Goal: Task Accomplishment & Management: Manage account settings

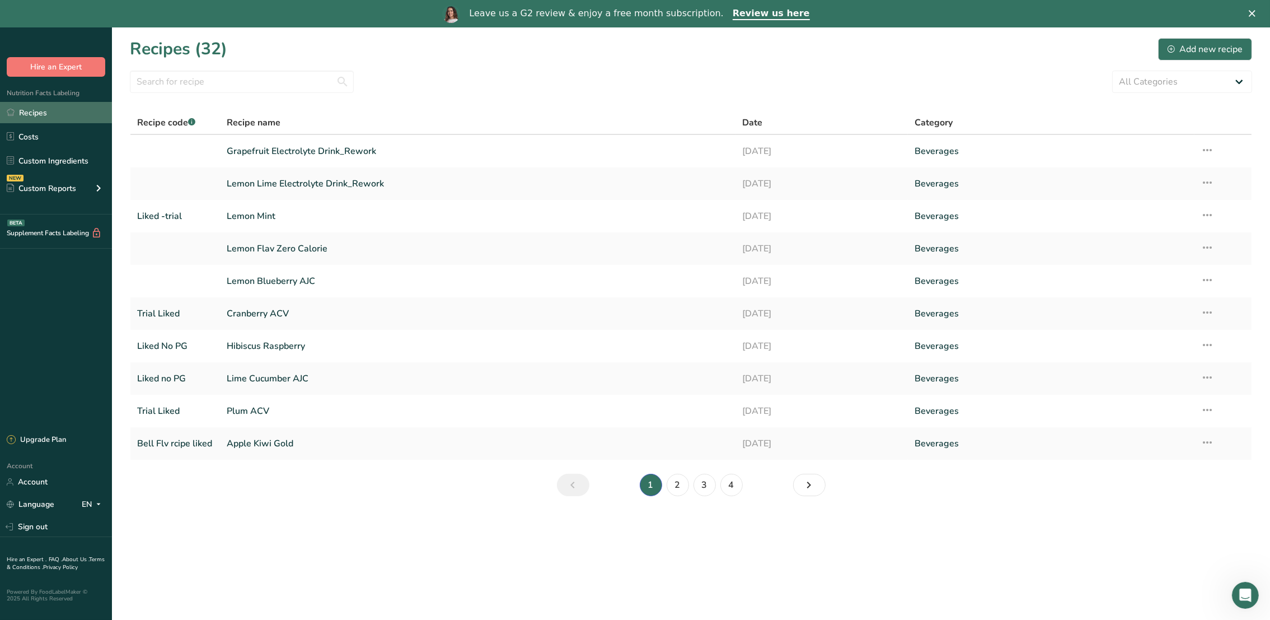
click at [58, 114] on link "Recipes" at bounding box center [56, 112] width 112 height 21
click at [43, 474] on link "Account" at bounding box center [56, 482] width 112 height 20
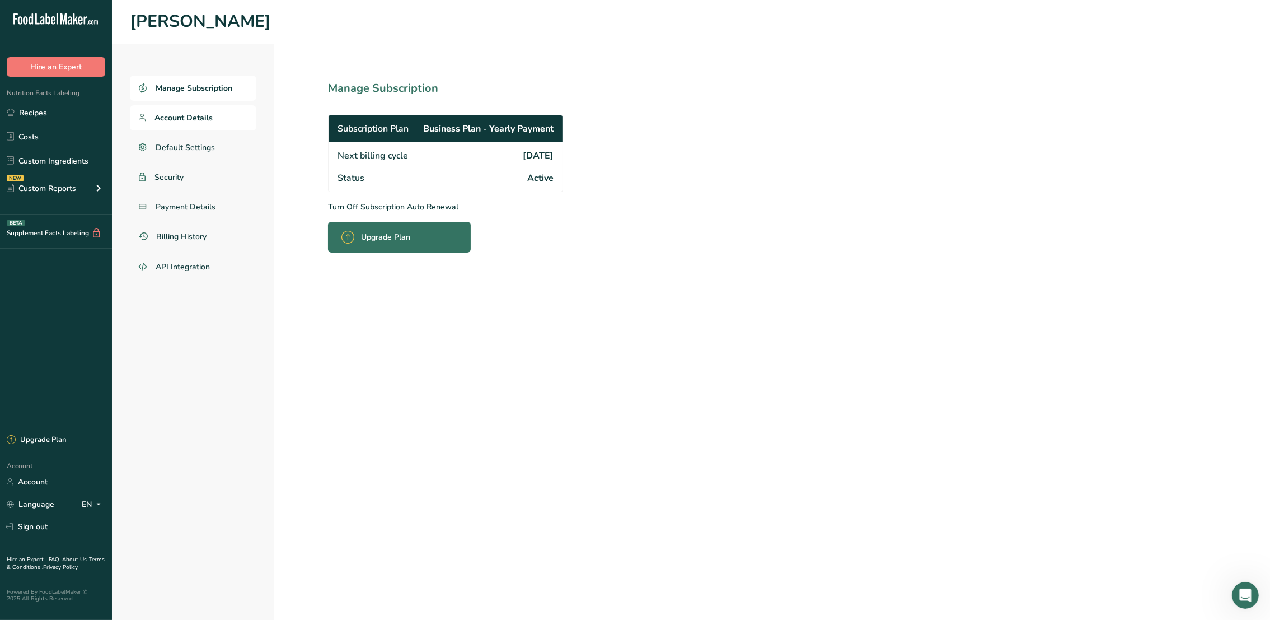
click at [162, 115] on span "Account Details" at bounding box center [184, 118] width 58 height 12
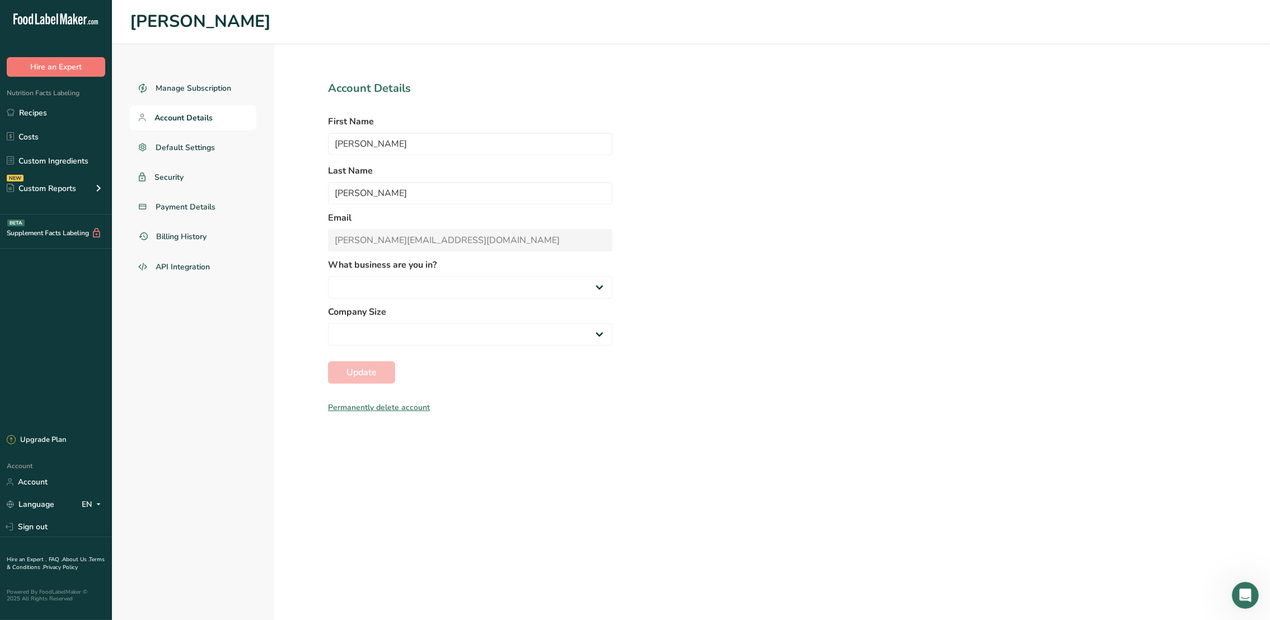
select select
click at [899, 289] on div "Manage Subscription Account Details Default Settings Security Payment Details B…" at bounding box center [691, 332] width 1158 height 576
click at [183, 172] on span "Security" at bounding box center [170, 177] width 30 height 12
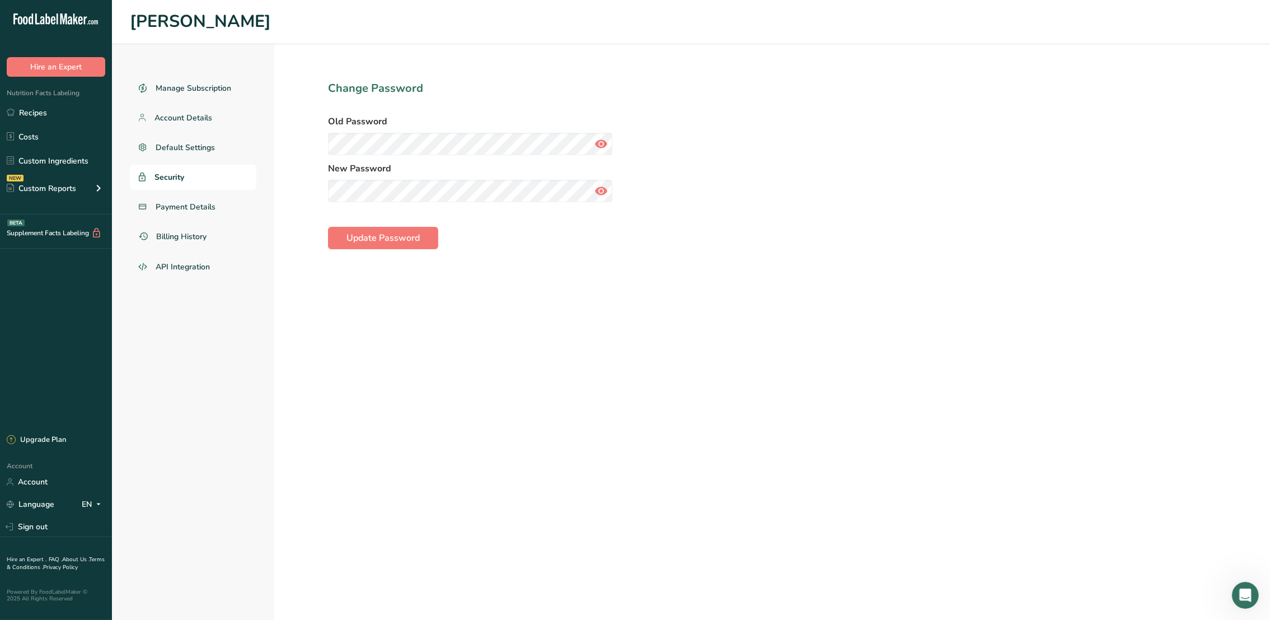
click at [590, 191] on span at bounding box center [601, 191] width 22 height 22
click at [602, 139] on icon at bounding box center [601, 144] width 13 height 20
click at [389, 241] on span "Update Password" at bounding box center [383, 237] width 73 height 13
click at [187, 117] on span "Account Details" at bounding box center [184, 118] width 58 height 12
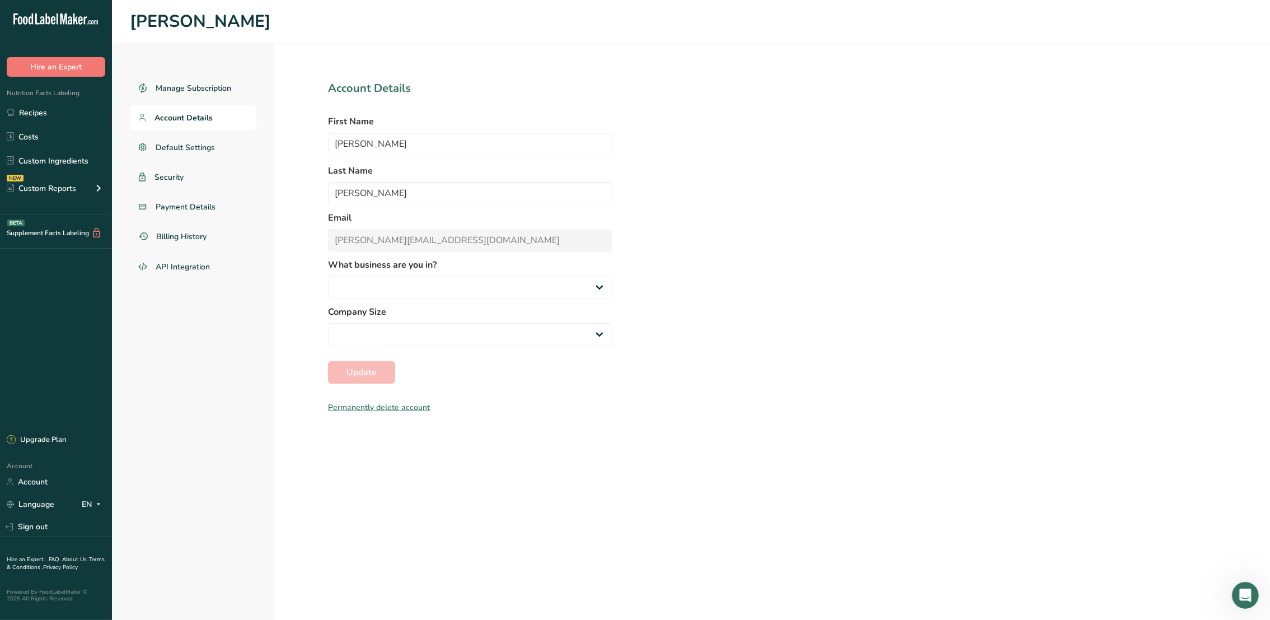
select select
click at [194, 112] on span "Account Details" at bounding box center [184, 118] width 58 height 12
click at [55, 115] on link "Recipes" at bounding box center [56, 112] width 112 height 21
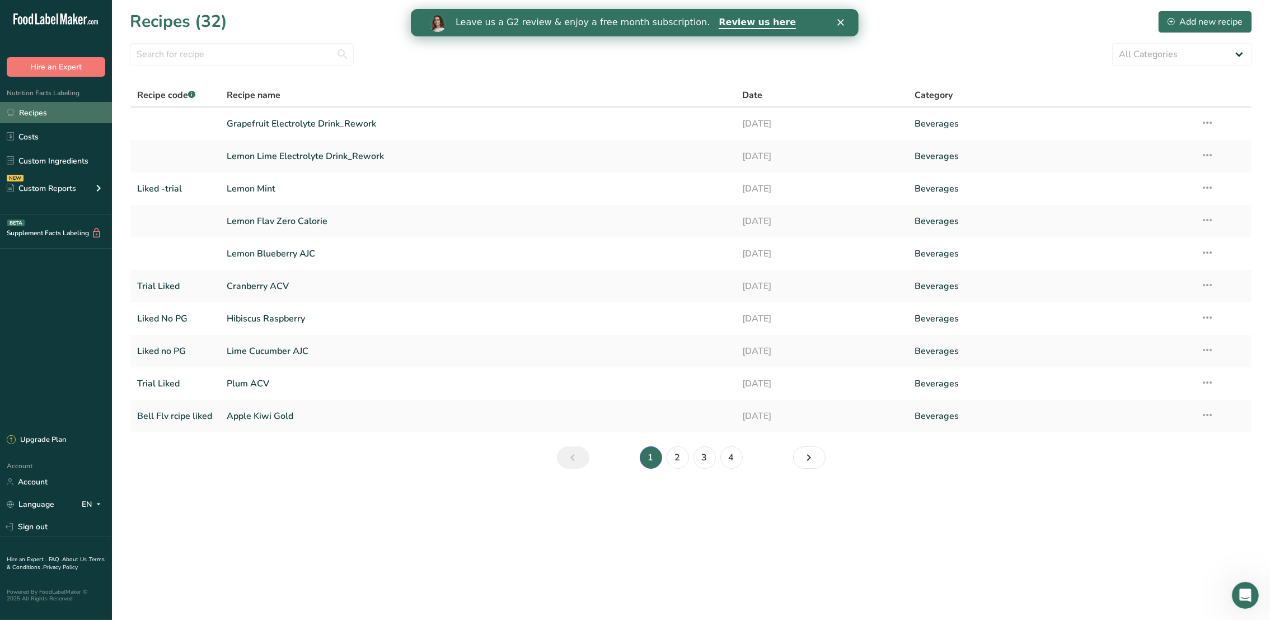
click at [42, 120] on link "Recipes" at bounding box center [56, 112] width 112 height 21
click at [31, 528] on link "Sign out" at bounding box center [56, 527] width 112 height 20
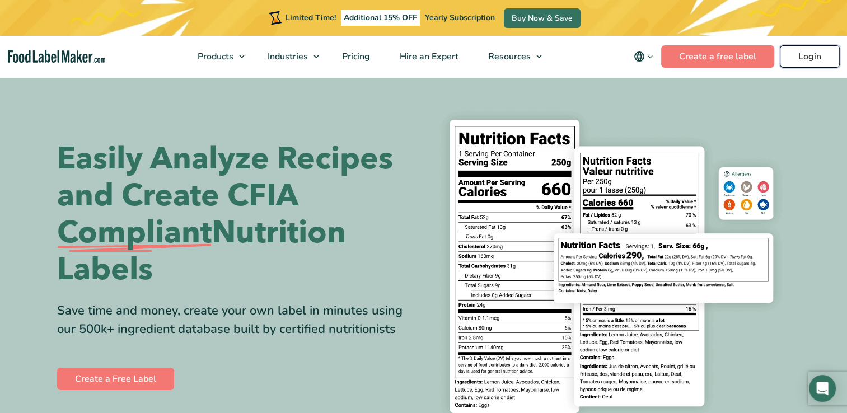
click at [804, 60] on link "Login" at bounding box center [810, 56] width 60 height 22
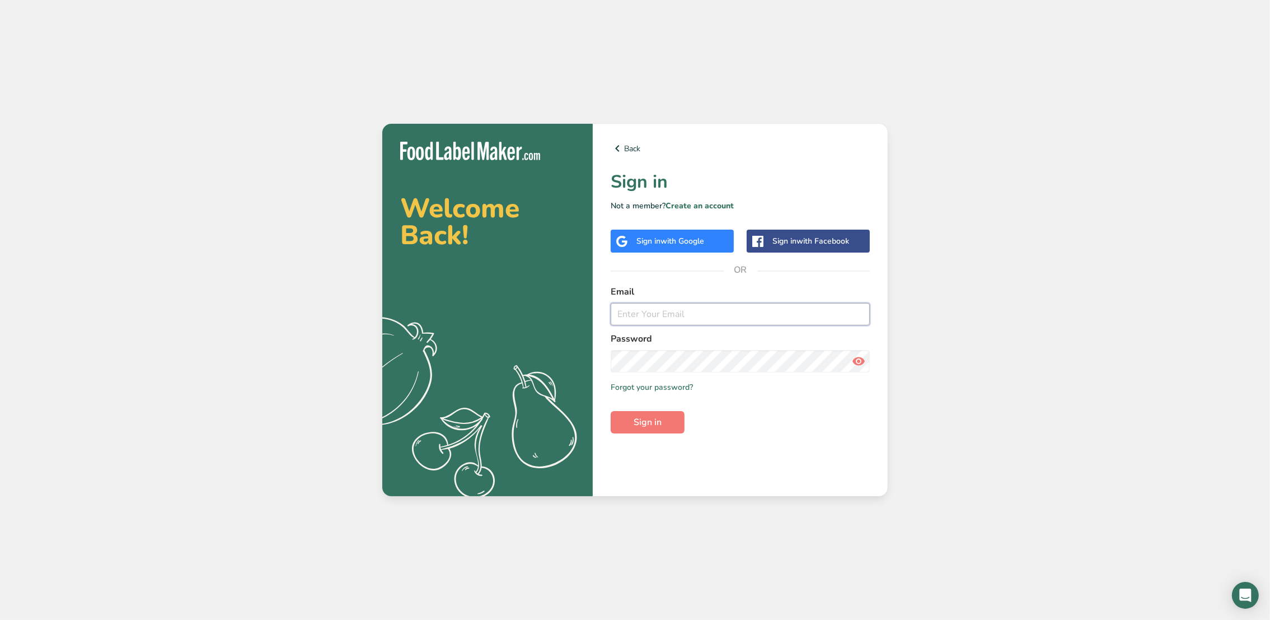
click at [741, 317] on input "email" at bounding box center [740, 314] width 259 height 22
type input "[PERSON_NAME][EMAIL_ADDRESS][DOMAIN_NAME]"
click at [657, 417] on span "Sign in" at bounding box center [648, 421] width 28 height 13
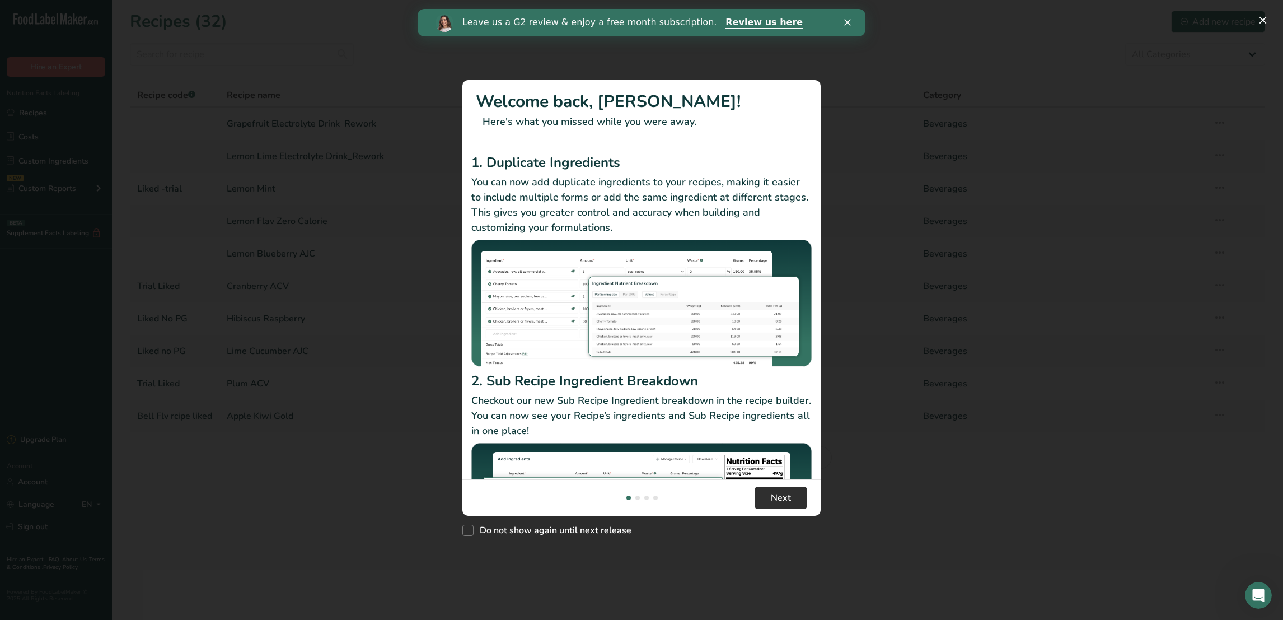
click at [796, 432] on p "Checkout our new Sub Recipe Ingredient breakdown in the recipe builder. You can…" at bounding box center [641, 415] width 340 height 45
click at [767, 500] on button "Next" at bounding box center [781, 497] width 53 height 22
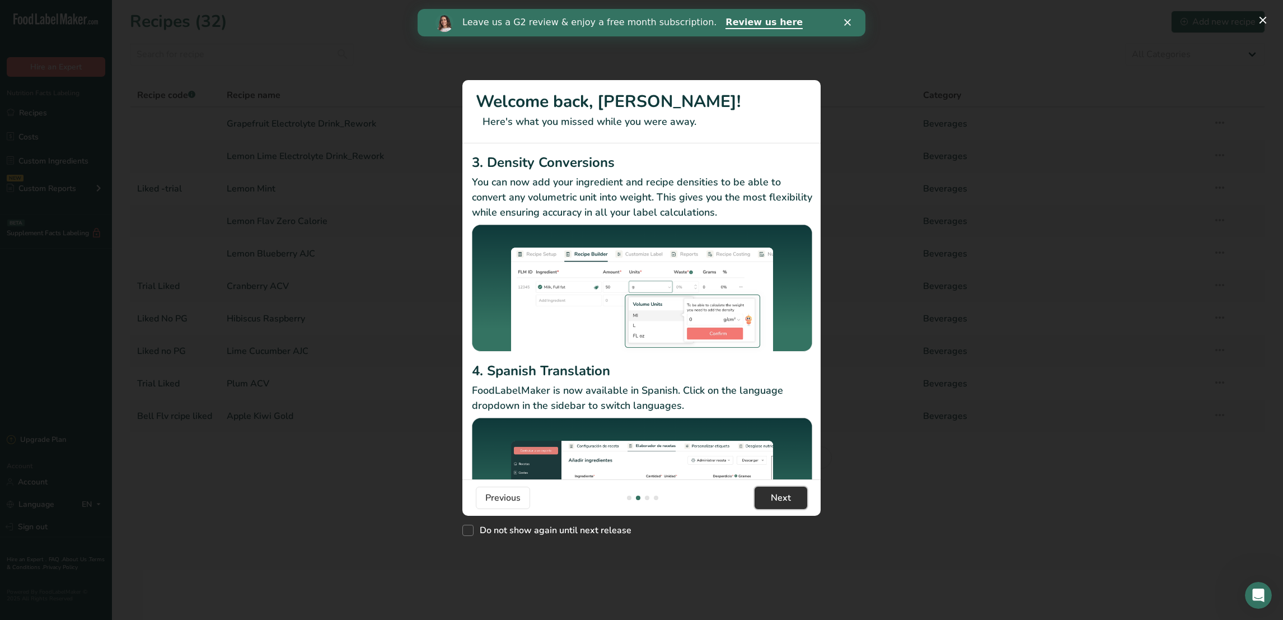
click at [767, 500] on button "Next" at bounding box center [781, 497] width 53 height 22
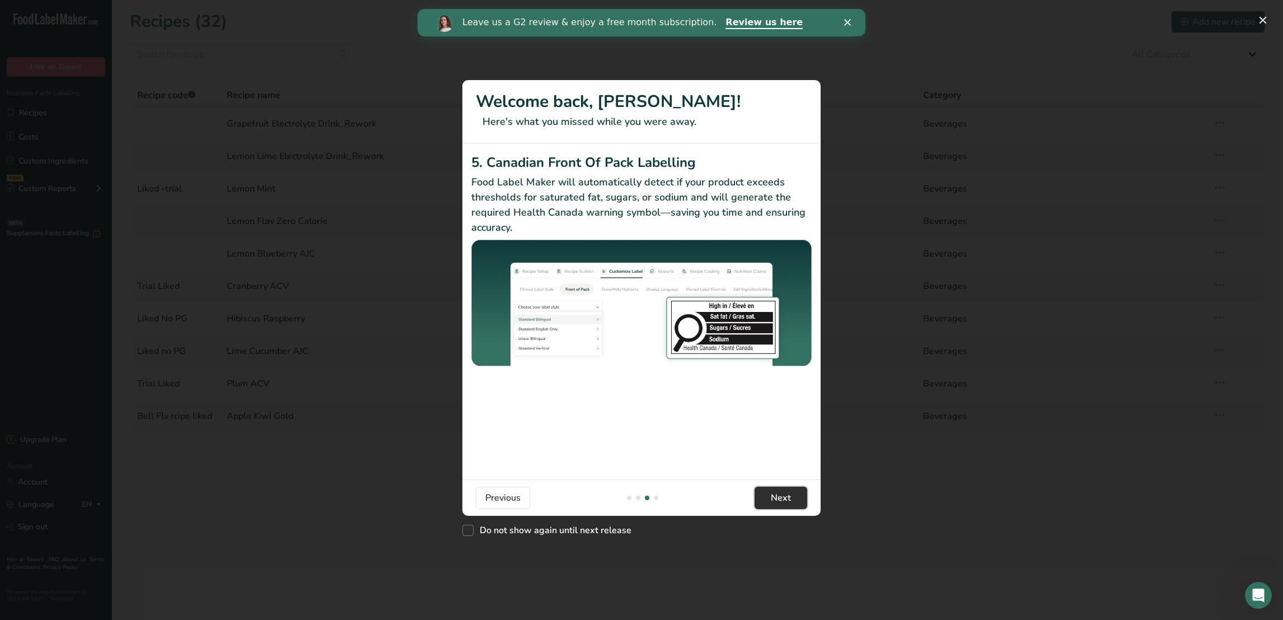
click at [767, 500] on button "Next" at bounding box center [781, 497] width 53 height 22
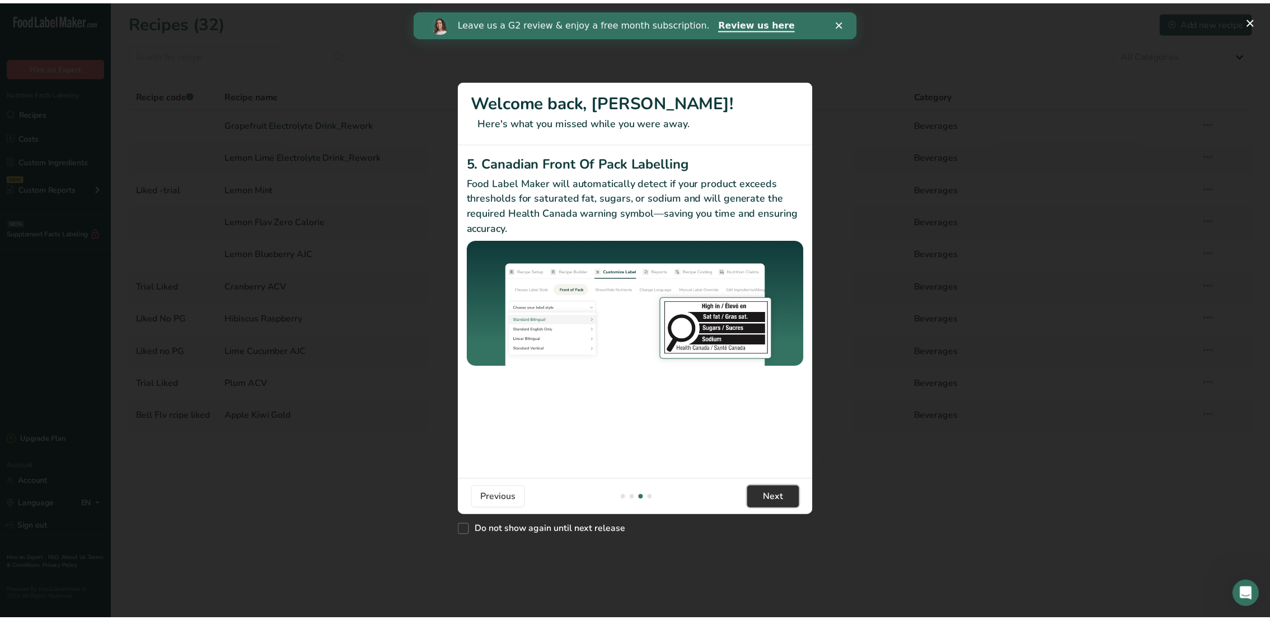
scroll to position [0, 1074]
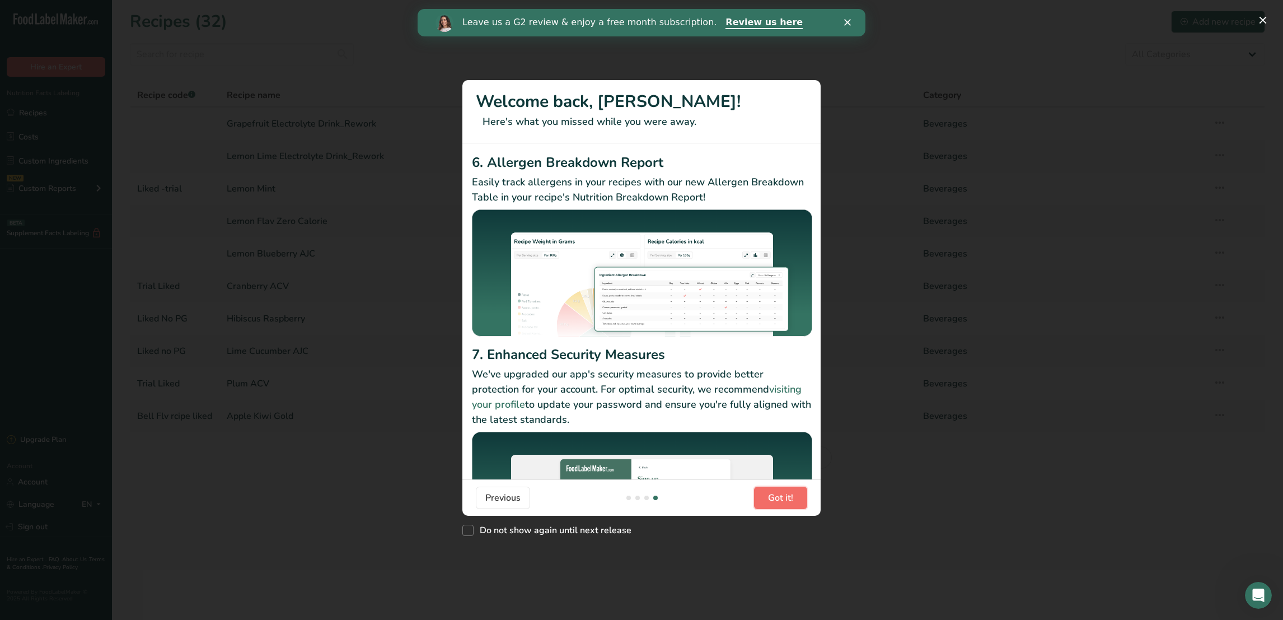
click at [767, 500] on button "Got it!" at bounding box center [780, 497] width 53 height 22
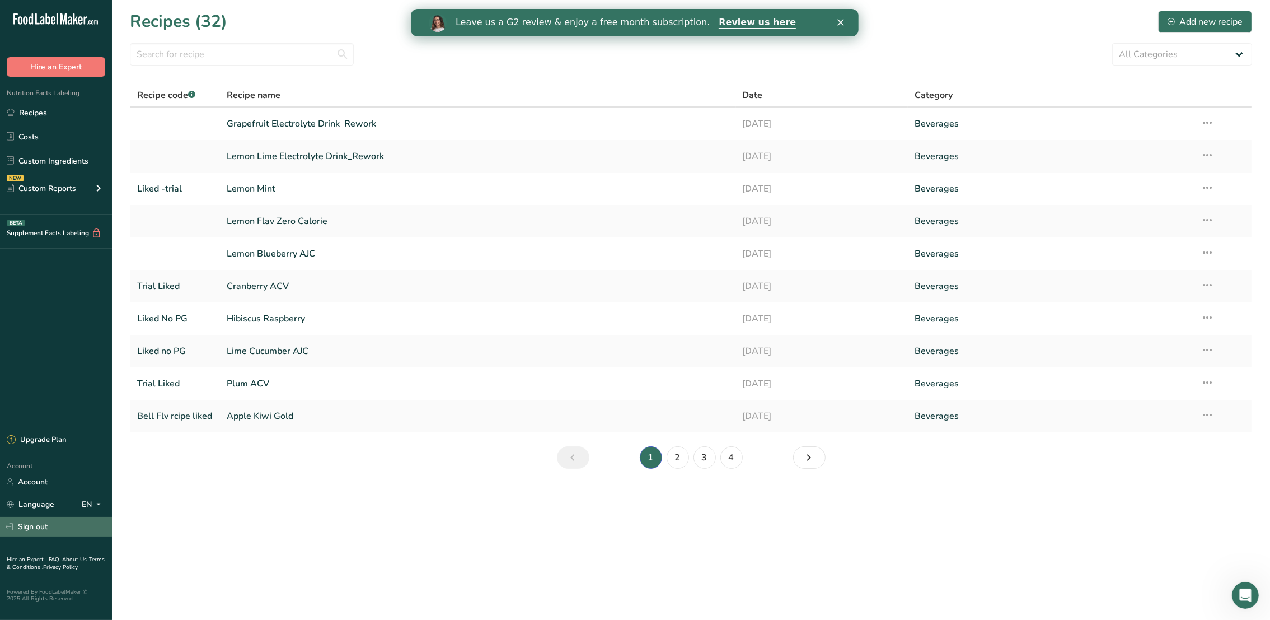
click at [11, 527] on icon at bounding box center [10, 527] width 8 height 8
